Goal: Find specific page/section: Find specific page/section

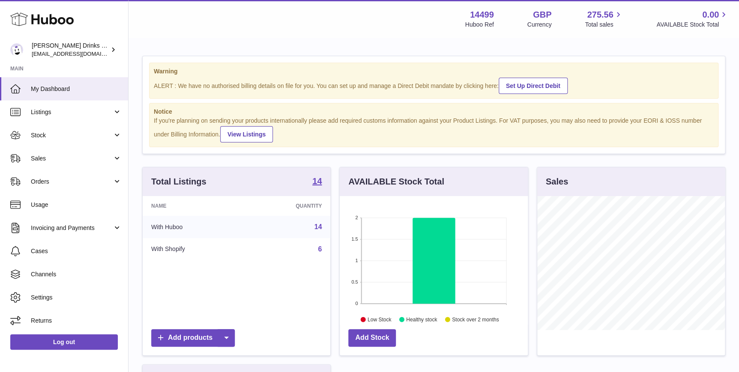
scroll to position [133, 188]
click at [69, 143] on link "Stock" at bounding box center [64, 134] width 128 height 23
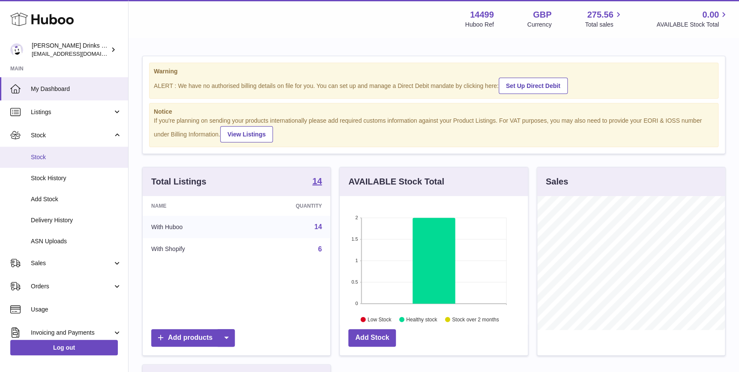
click at [72, 159] on span "Stock" at bounding box center [76, 157] width 91 height 8
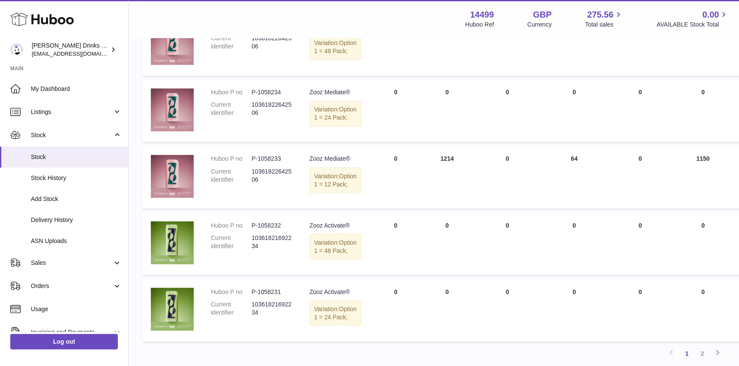
scroll to position [753, 0]
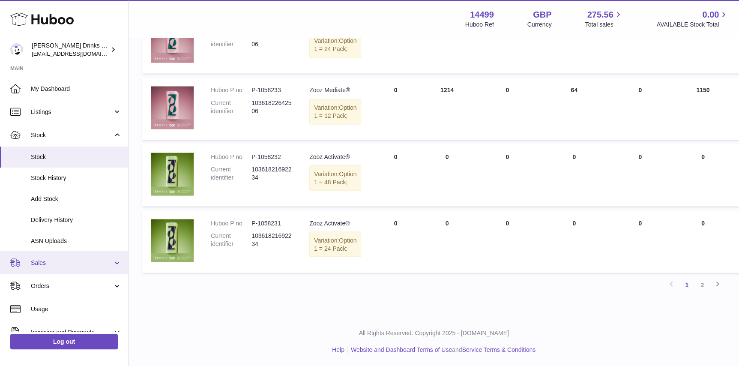
click at [51, 259] on span "Sales" at bounding box center [72, 263] width 82 height 8
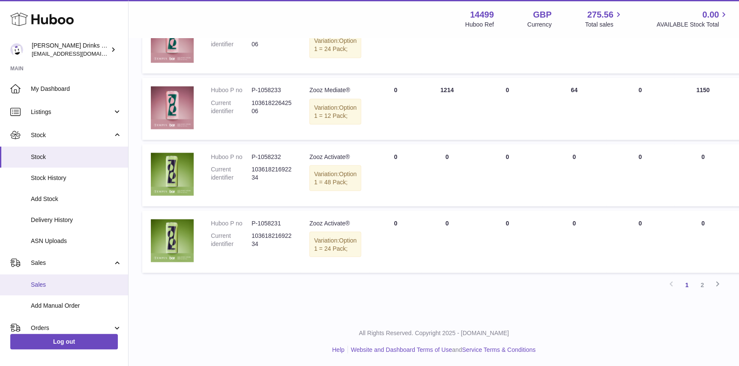
click at [63, 277] on link "Sales" at bounding box center [64, 284] width 128 height 21
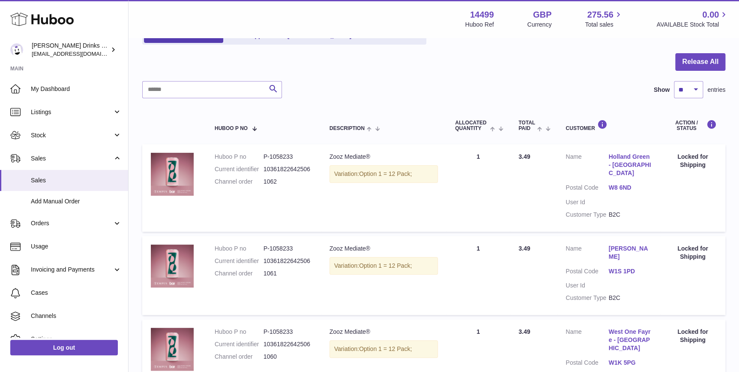
scroll to position [129, 0]
